Goal: Task Accomplishment & Management: Manage account settings

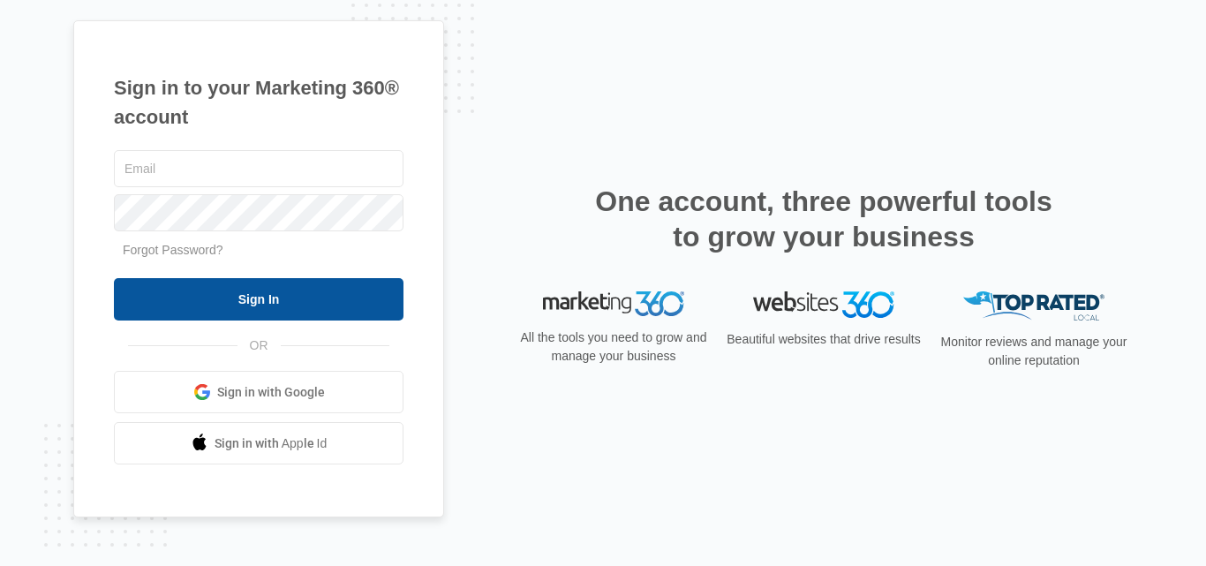
type input "Mrssandireed@gmail.com"
click at [290, 308] on input "Sign In" at bounding box center [259, 299] width 290 height 42
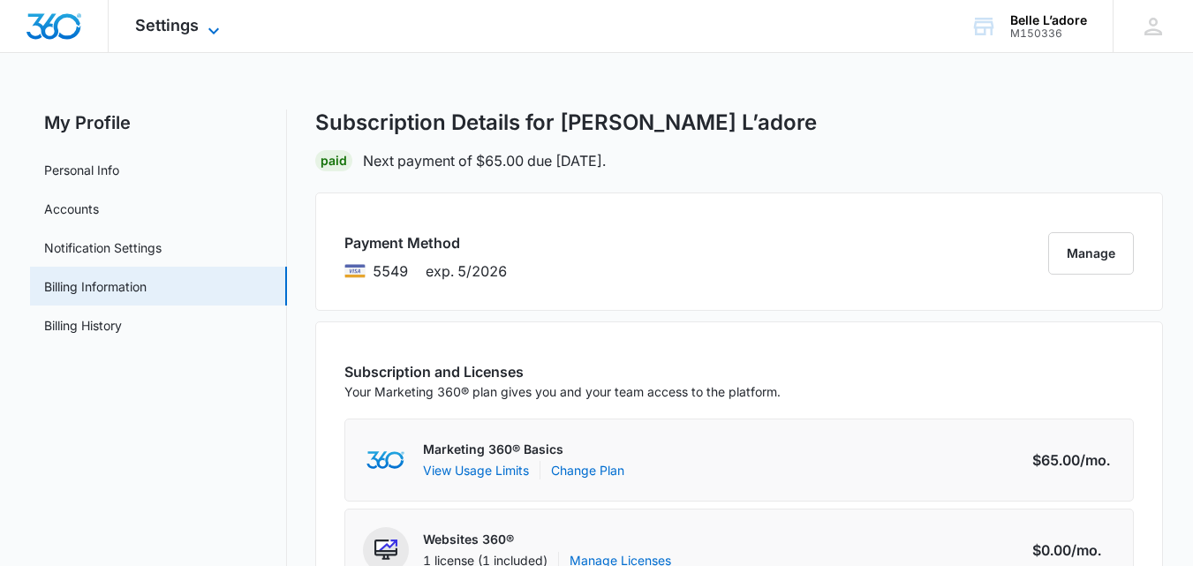
click at [211, 34] on icon at bounding box center [213, 30] width 21 height 21
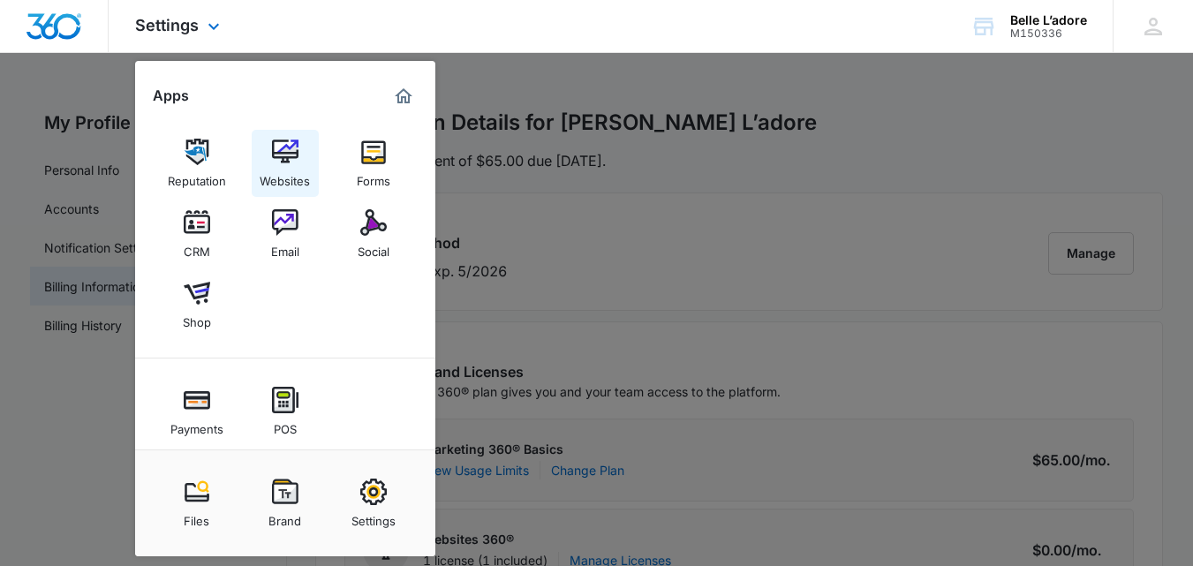
click at [277, 161] on img at bounding box center [285, 152] width 26 height 26
